Goal: Task Accomplishment & Management: Manage account settings

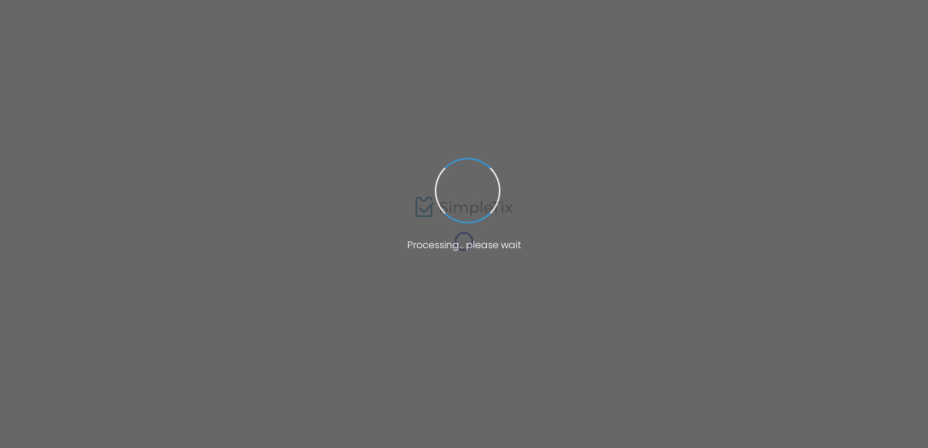
type input "Masters Tennis for All"
type textarea "Master's Tennis for All Join us at Tennis Court One in Viera, Florida, for an i…"
type input "Register Here!!"
type input "Tennis Court One"
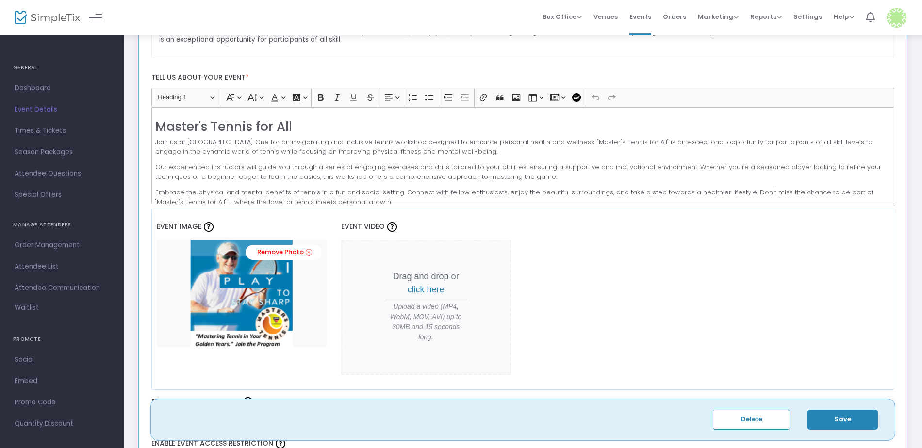
scroll to position [291, 0]
